Goal: Information Seeking & Learning: Learn about a topic

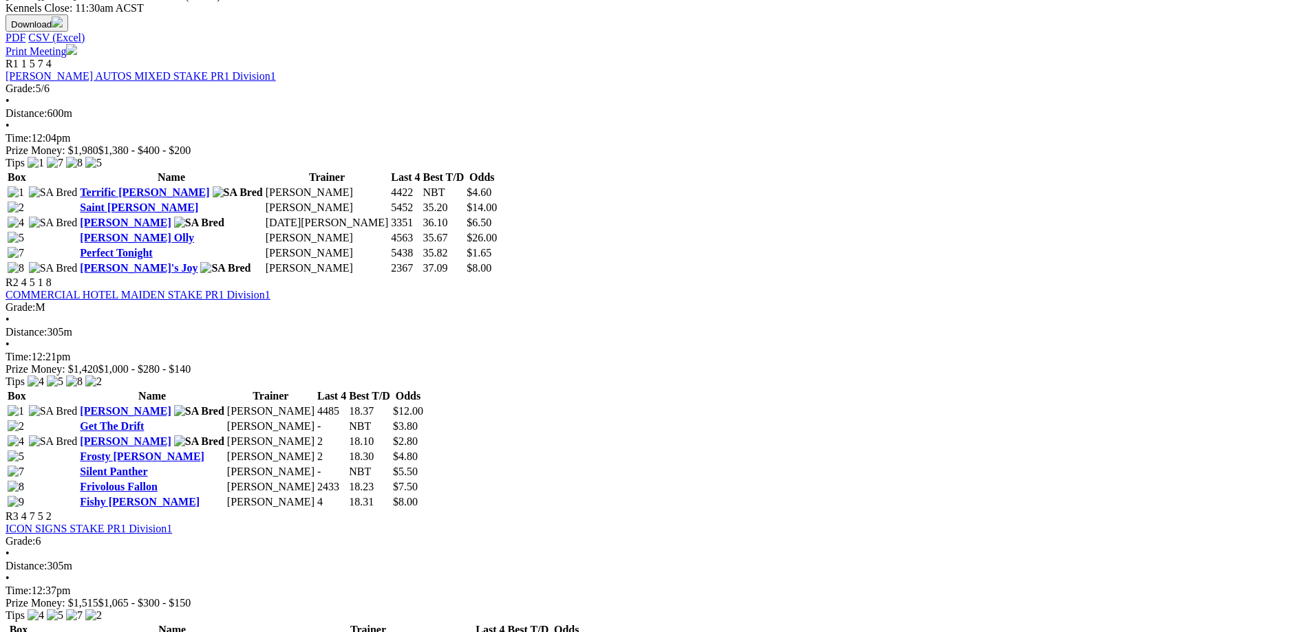
scroll to position [482, 0]
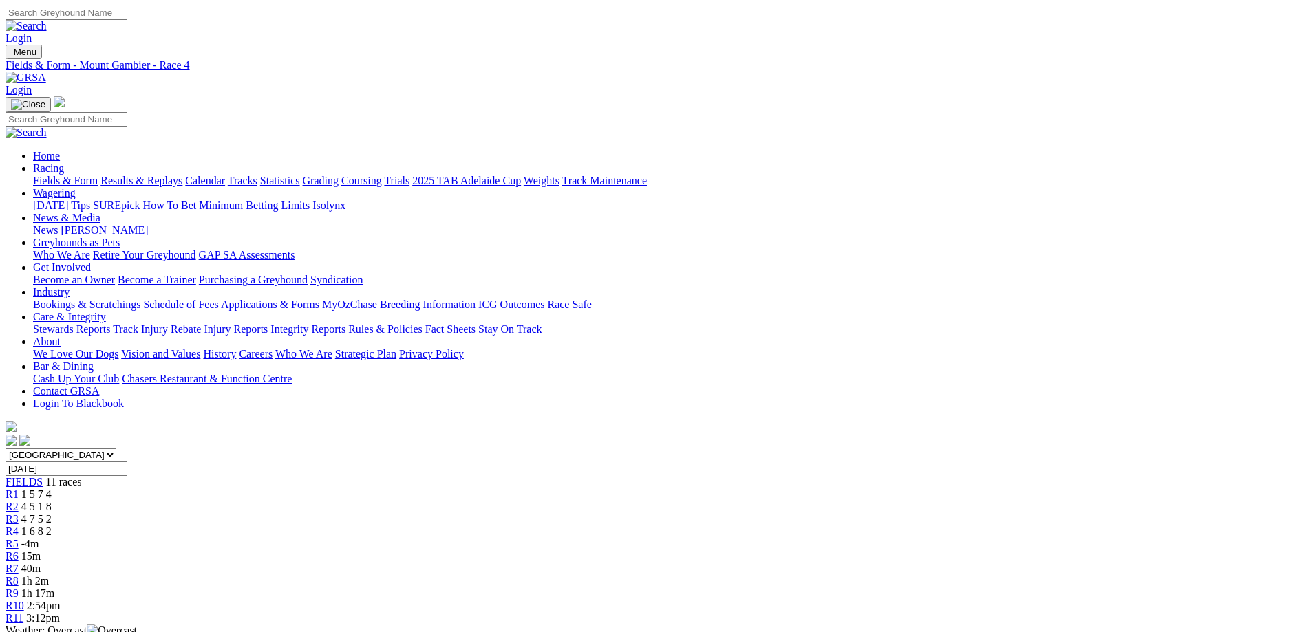
click at [635, 538] on div "R5 -4m" at bounding box center [656, 544] width 1300 height 12
click at [564, 526] on div "R4 1 6 8 2" at bounding box center [656, 532] width 1300 height 12
click at [52, 526] on span "1 6 8 2" at bounding box center [36, 532] width 30 height 12
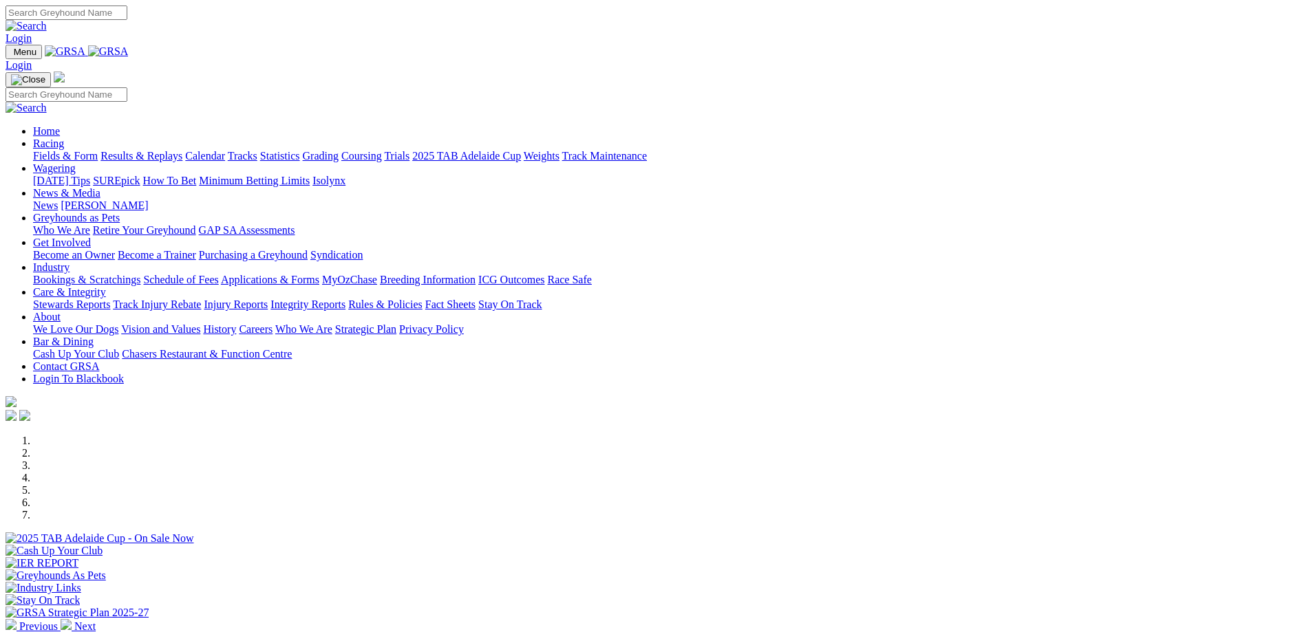
scroll to position [206, 0]
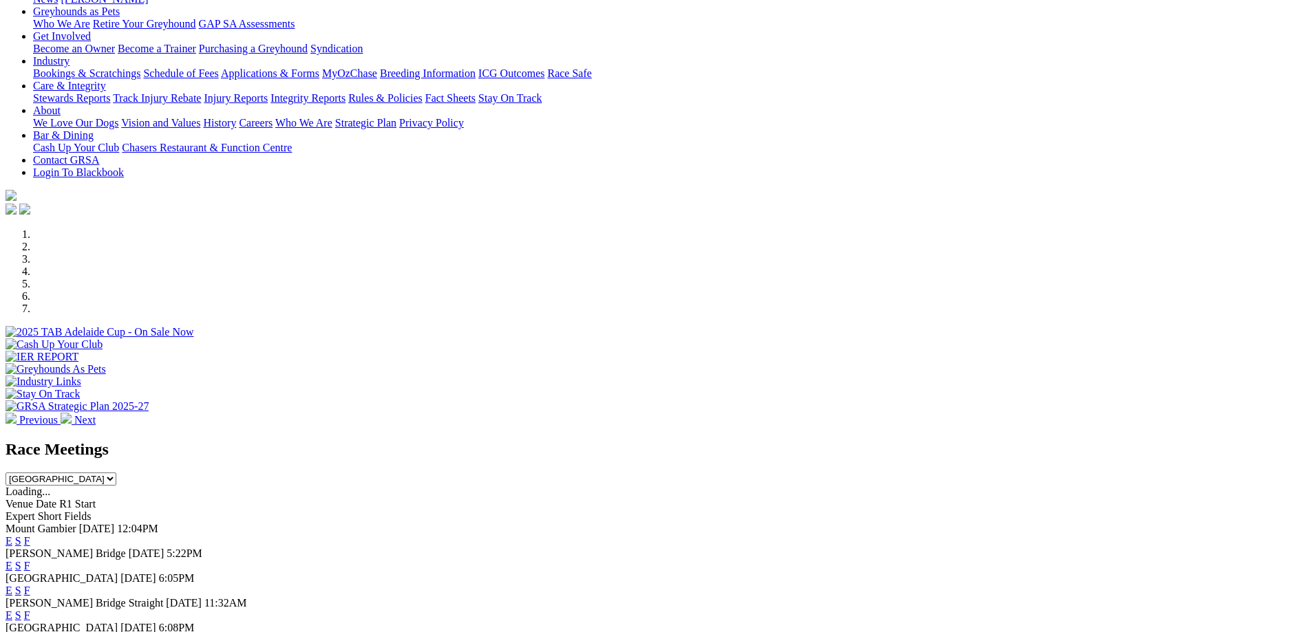
click at [30, 535] on link "F" at bounding box center [27, 541] width 6 height 12
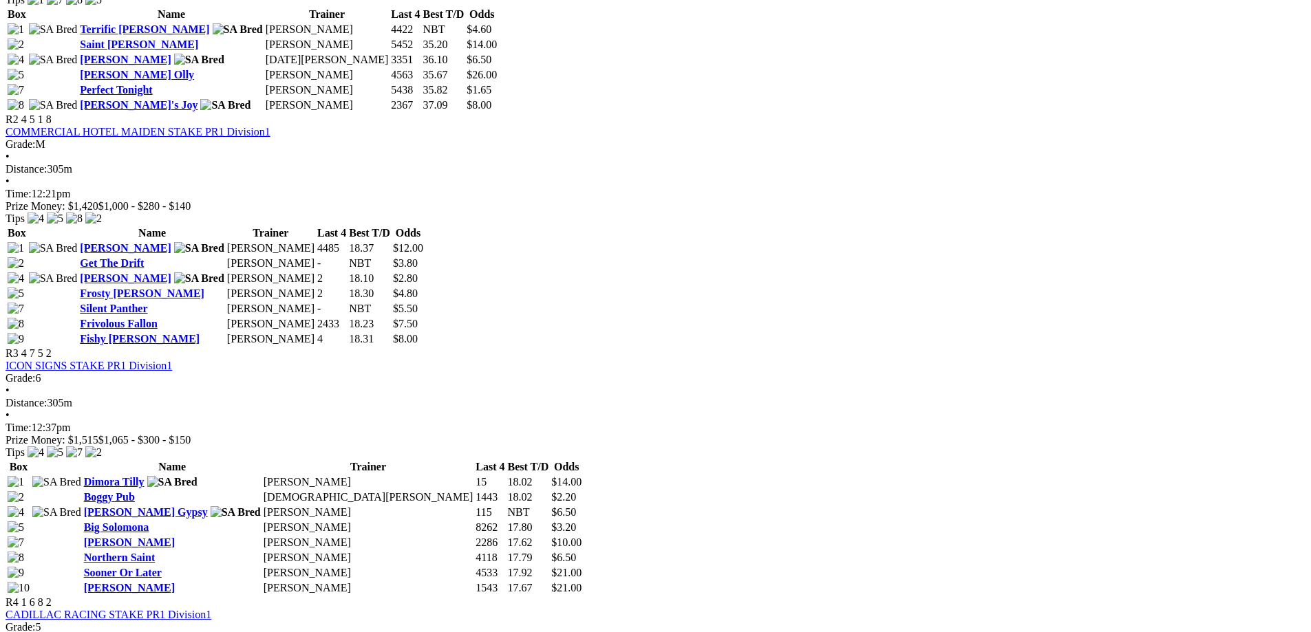
scroll to position [826, 0]
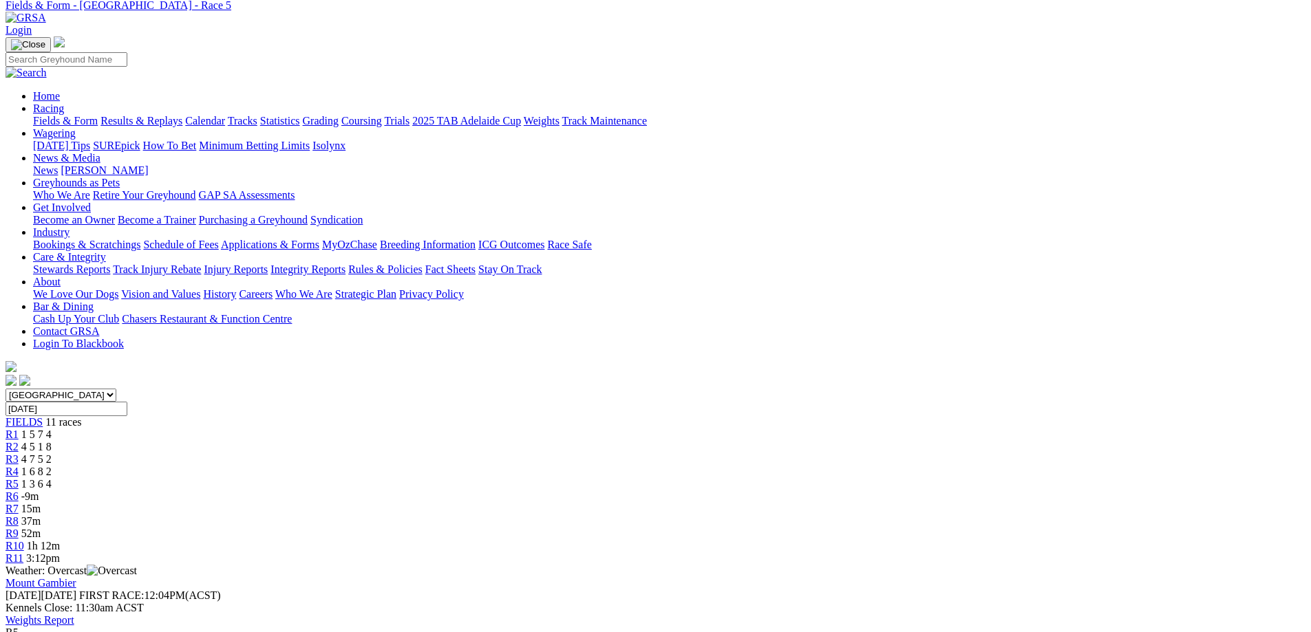
scroll to position [69, 0]
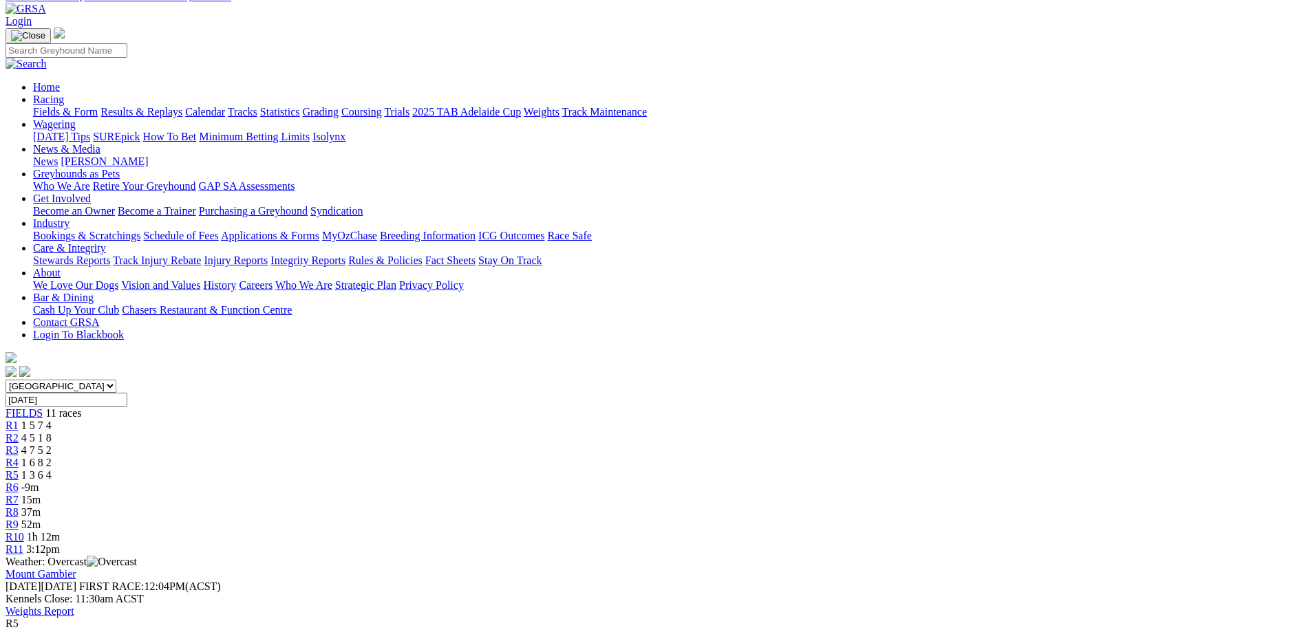
click at [19, 482] on link "R6" at bounding box center [12, 488] width 13 height 12
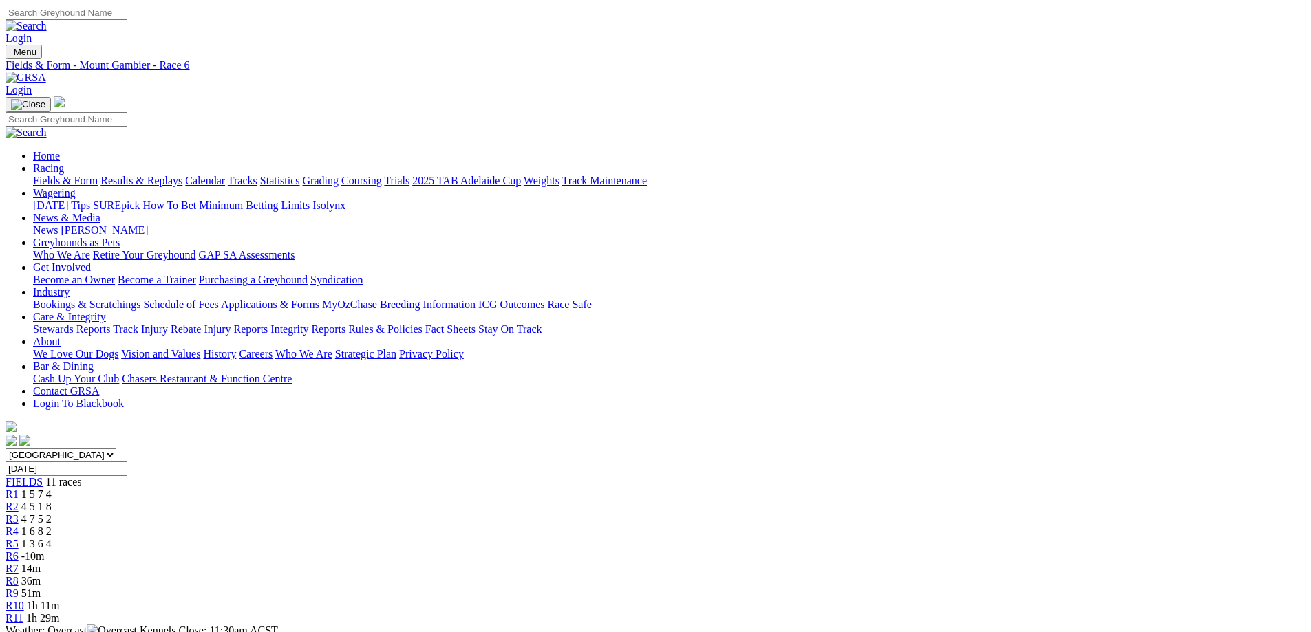
click at [19, 563] on link "R7" at bounding box center [12, 569] width 13 height 12
click at [850, 575] on div "R8 36m" at bounding box center [656, 581] width 1300 height 12
click at [41, 588] on span "51m" at bounding box center [30, 594] width 19 height 12
click at [24, 600] on span "R10" at bounding box center [15, 606] width 19 height 12
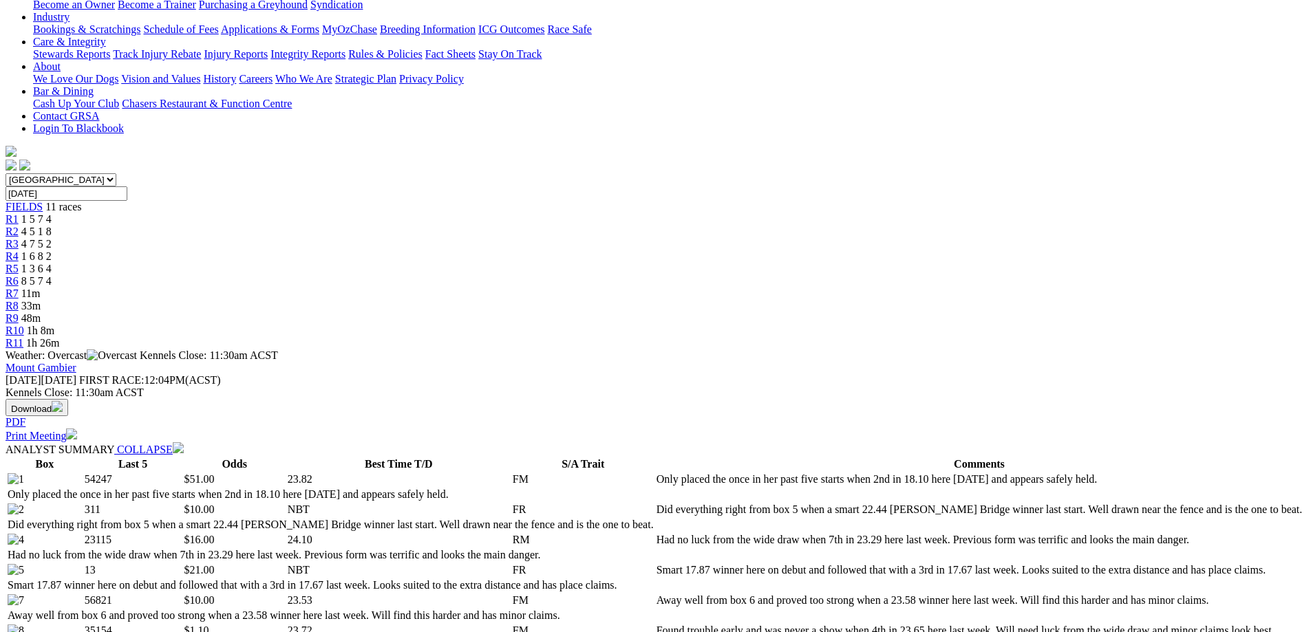
scroll to position [69, 0]
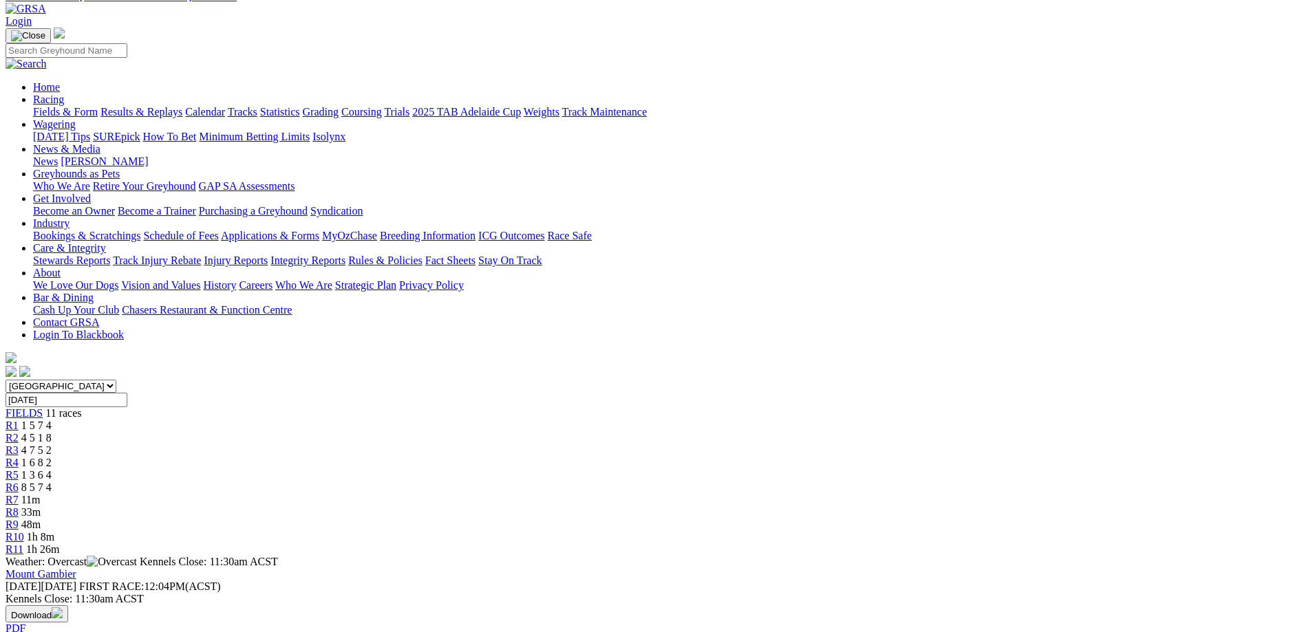
click at [23, 544] on span "R11" at bounding box center [15, 550] width 18 height 12
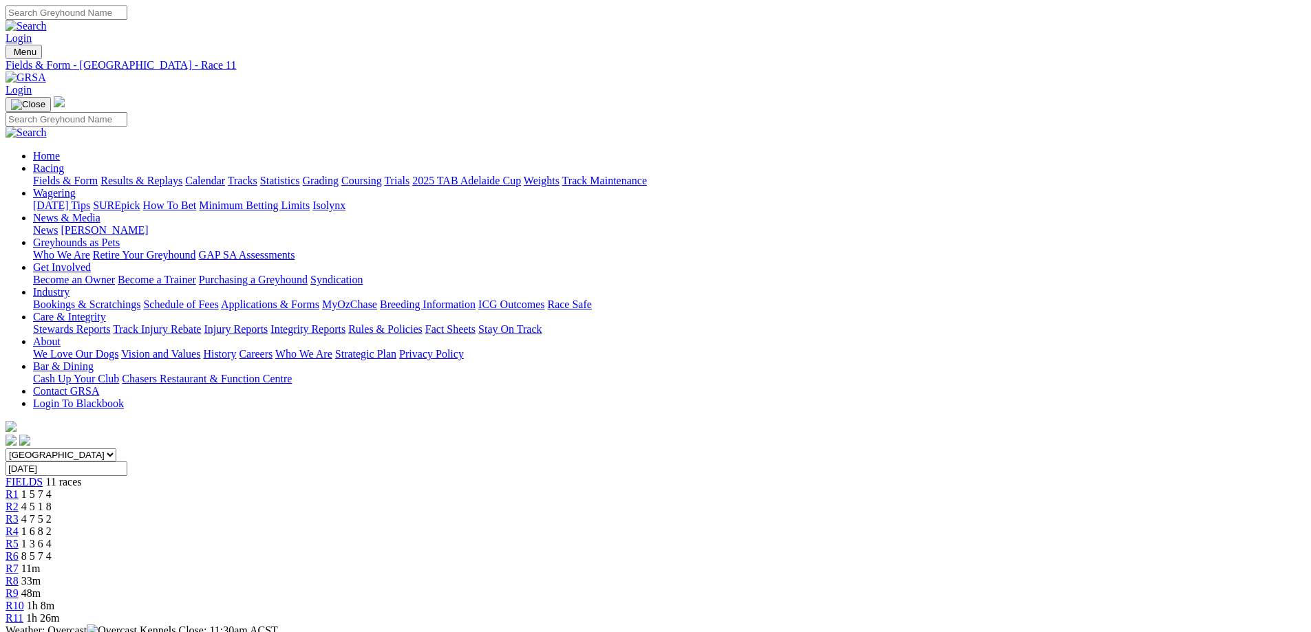
click at [52, 489] on span "1 5 7 4" at bounding box center [36, 495] width 30 height 12
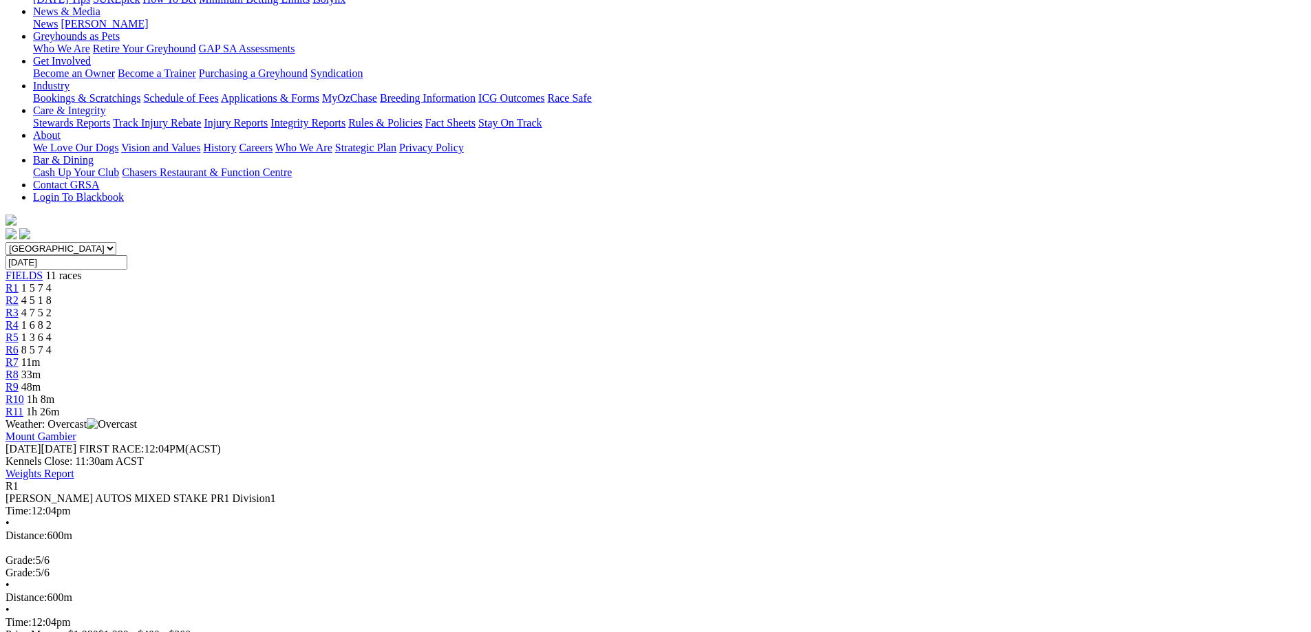
click at [52, 294] on span "4 5 1 8" at bounding box center [36, 300] width 30 height 12
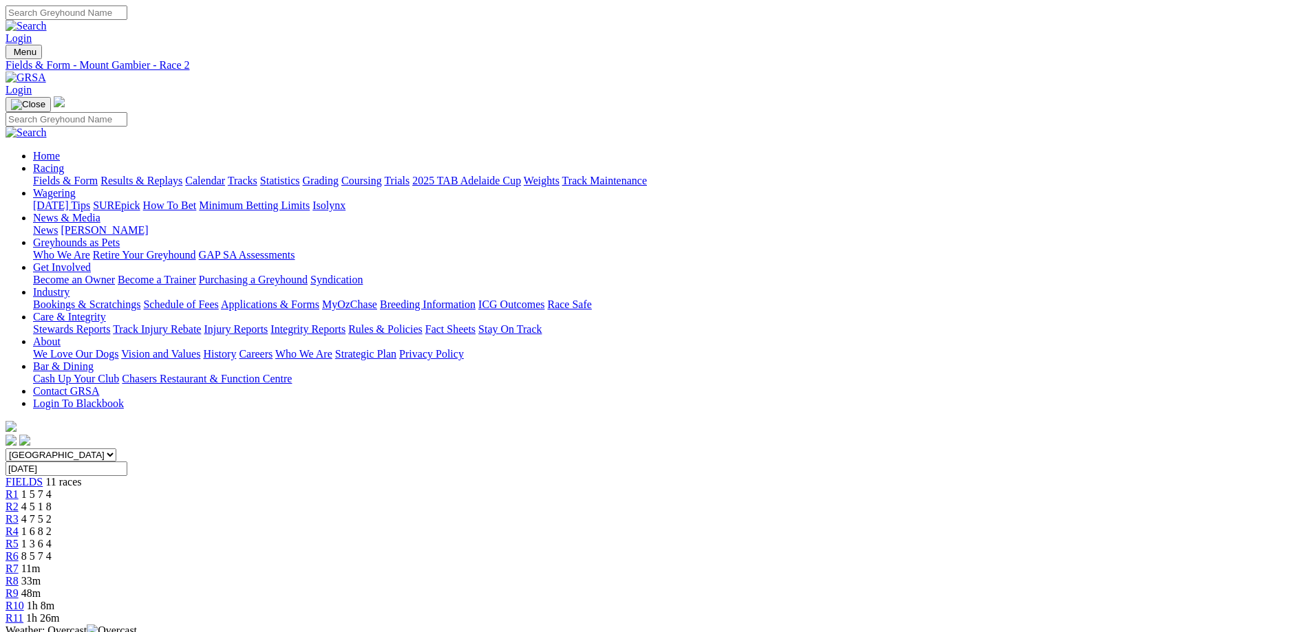
click at [52, 513] on span "4 7 5 2" at bounding box center [36, 519] width 30 height 12
click at [19, 526] on link "R4" at bounding box center [12, 532] width 13 height 12
click at [654, 538] on div "R5 1 3 6 4" at bounding box center [656, 544] width 1300 height 12
click at [704, 550] on div "R6 8 5 7 4" at bounding box center [656, 556] width 1300 height 12
click at [41, 563] on span "11m" at bounding box center [30, 569] width 19 height 12
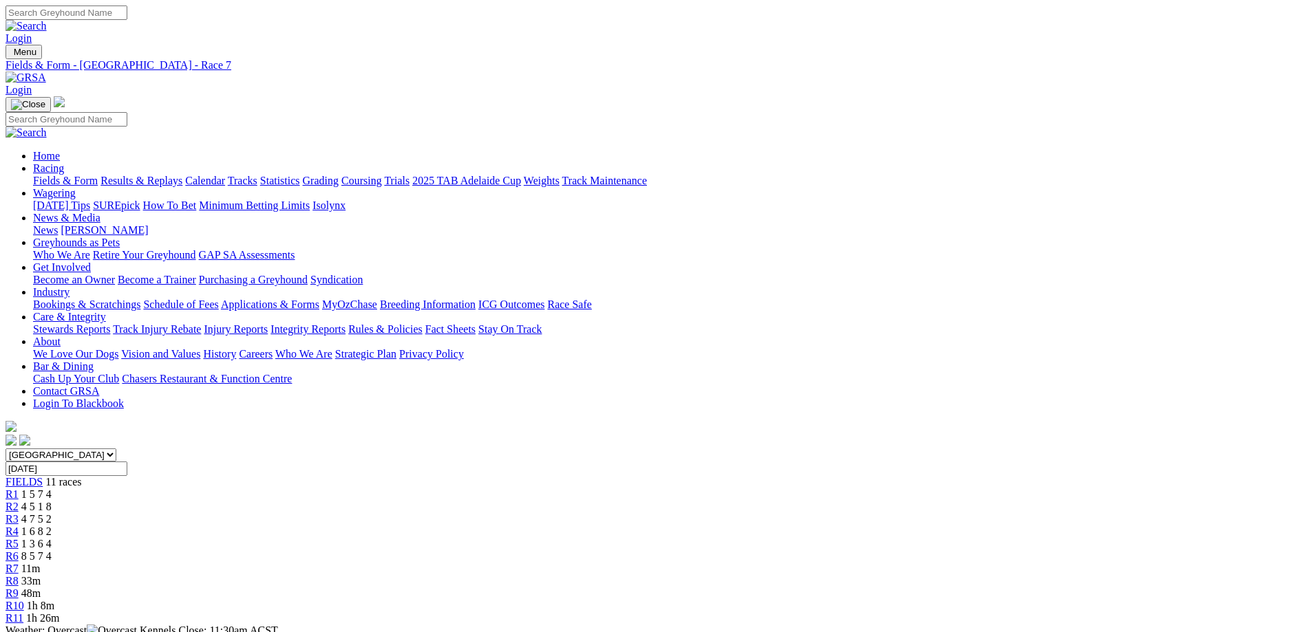
click at [822, 575] on div "R8 33m" at bounding box center [656, 581] width 1300 height 12
click at [930, 588] on div "R9 47m" at bounding box center [656, 594] width 1300 height 12
click at [24, 600] on span "R10" at bounding box center [15, 606] width 19 height 12
click at [23, 612] on span "R11" at bounding box center [15, 618] width 18 height 12
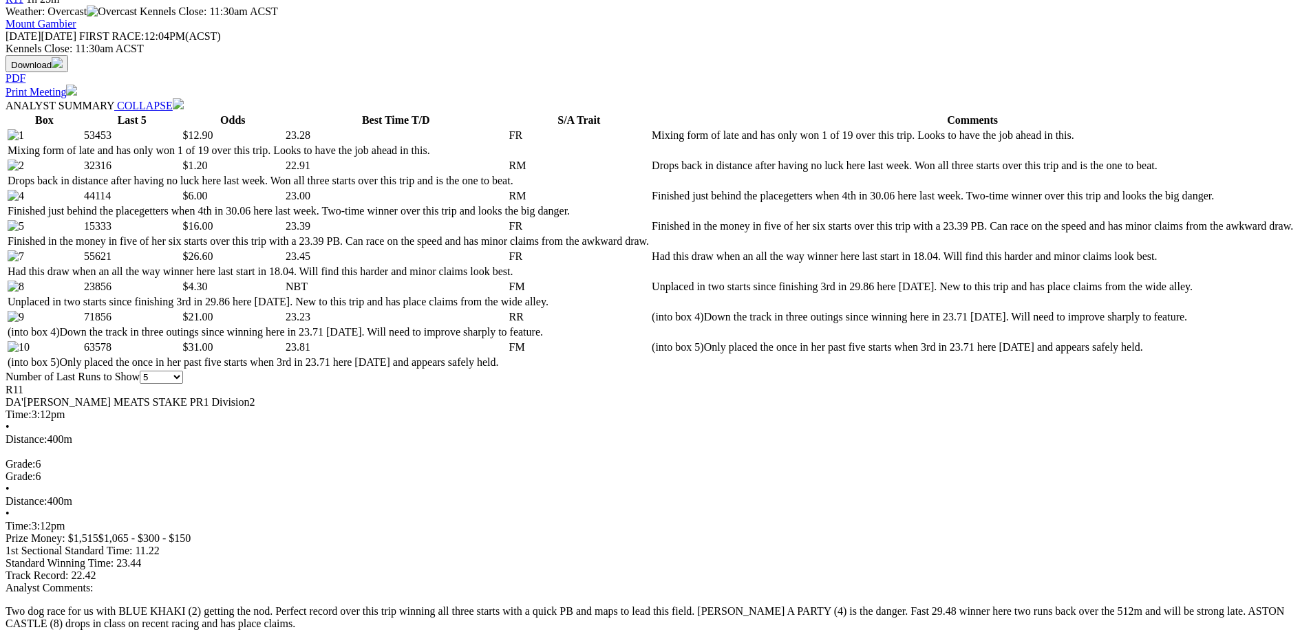
scroll to position [275, 0]
